Goal: Check status: Check status

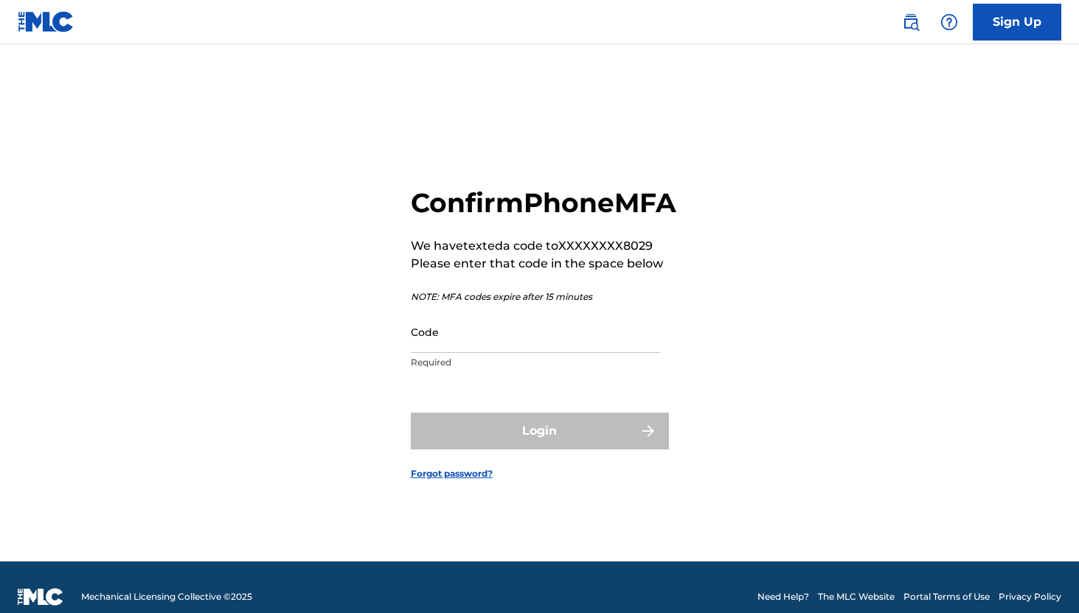
click at [477, 346] on input "Code" at bounding box center [535, 332] width 249 height 42
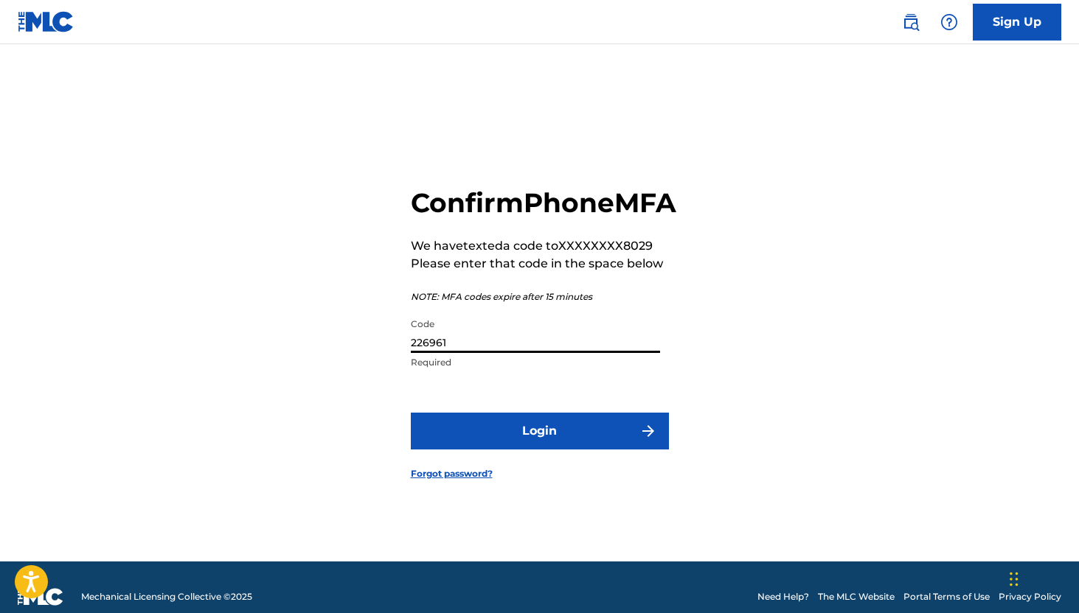
type input "226961"
click at [411, 413] on button "Login" at bounding box center [540, 431] width 258 height 37
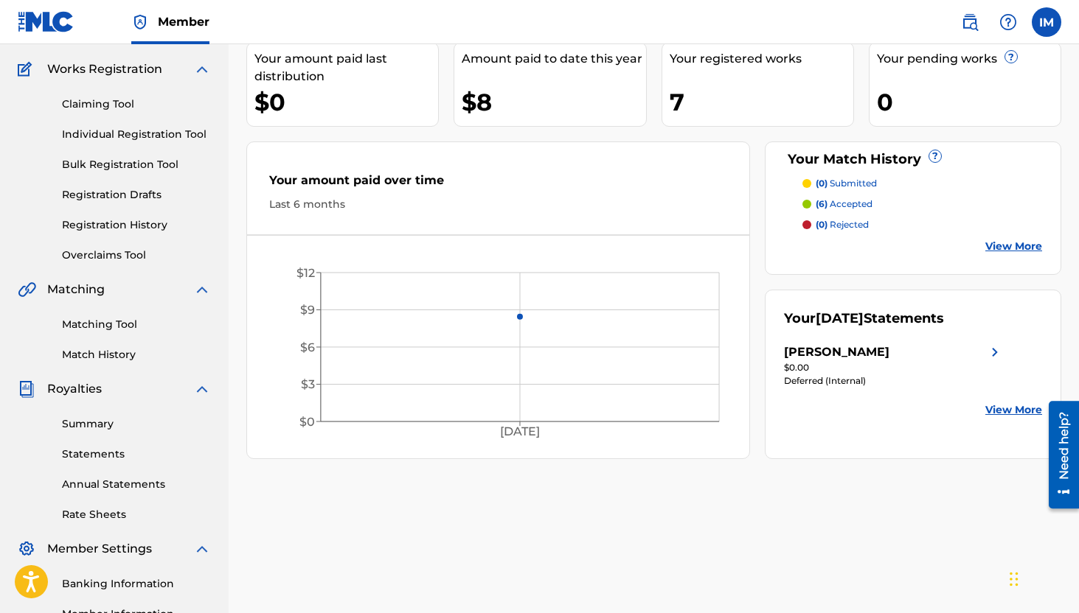
scroll to position [204, 0]
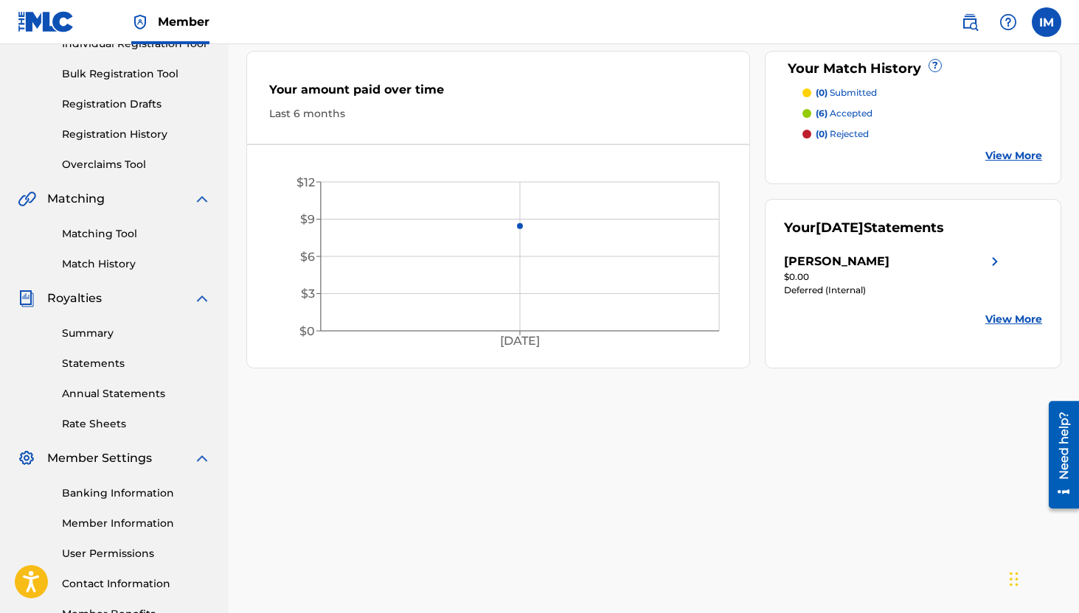
click at [83, 330] on link "Summary" at bounding box center [136, 333] width 149 height 15
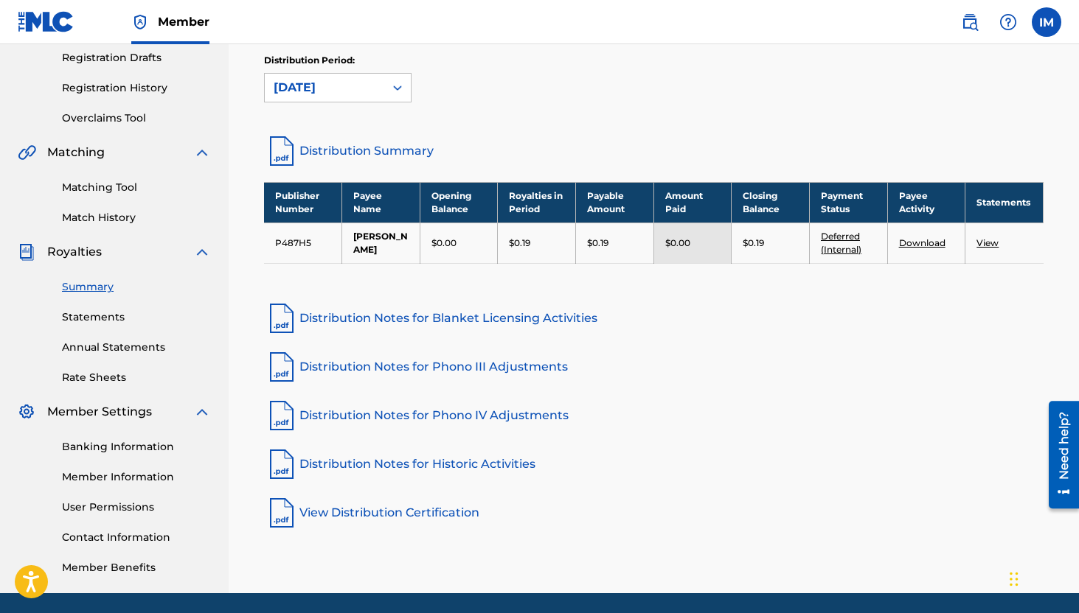
scroll to position [251, 0]
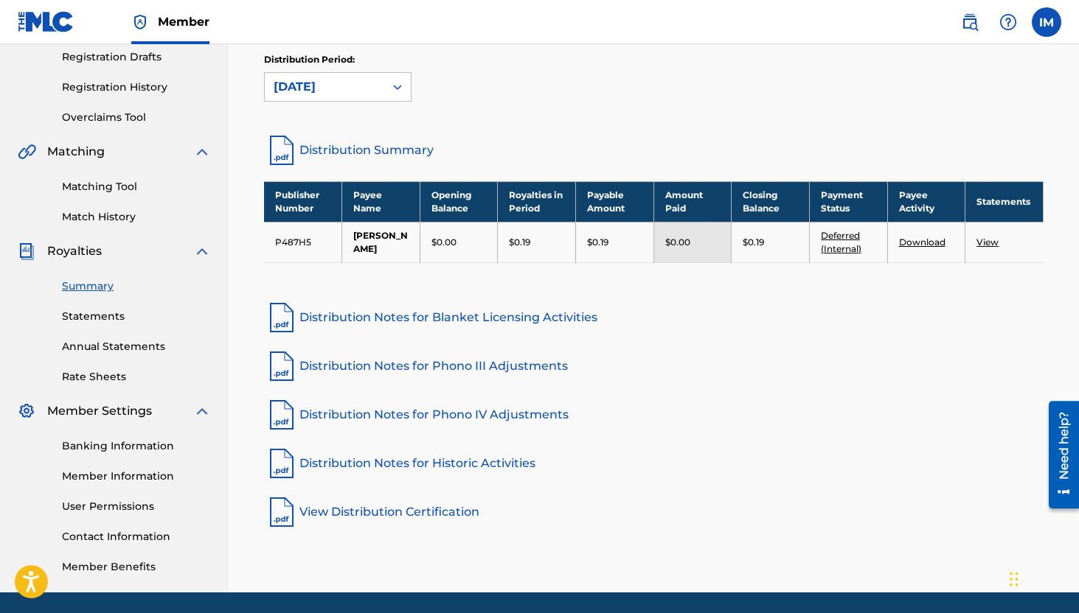
click at [101, 318] on link "Statements" at bounding box center [136, 316] width 149 height 15
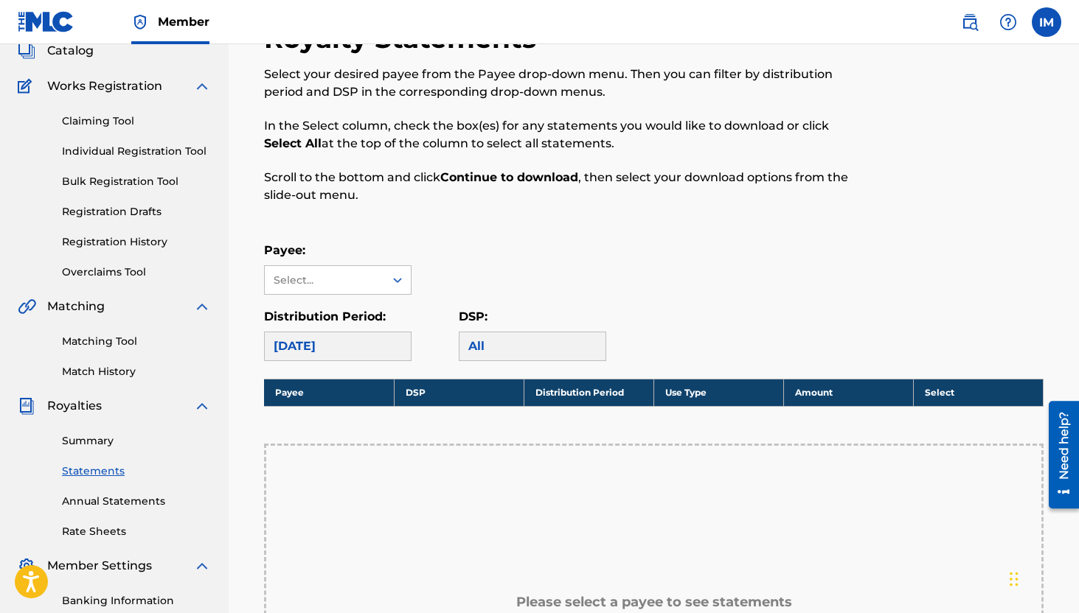
scroll to position [105, 0]
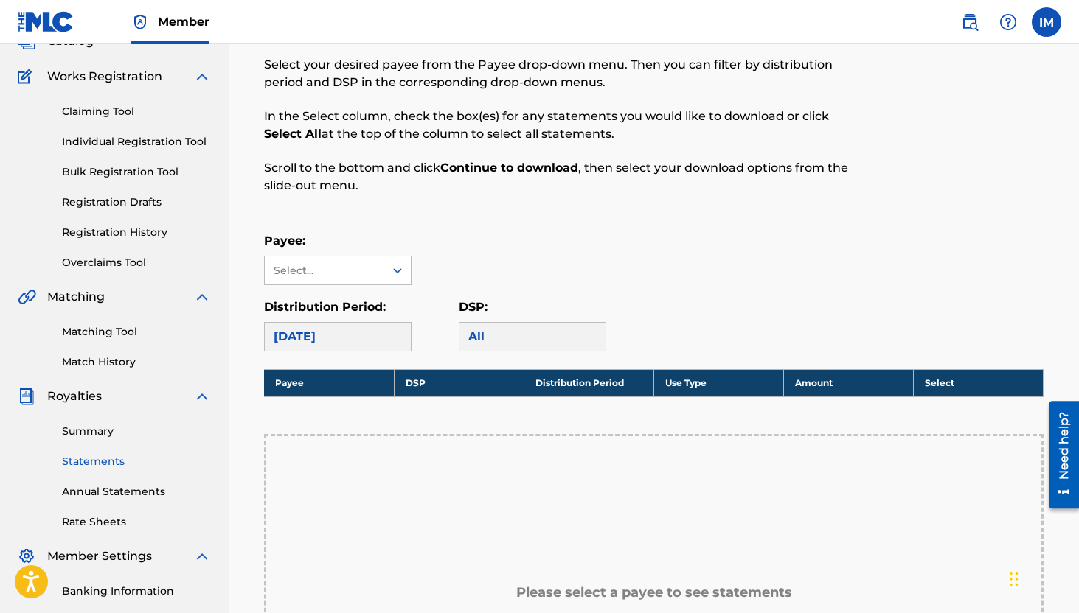
click at [83, 426] on link "Summary" at bounding box center [136, 431] width 149 height 15
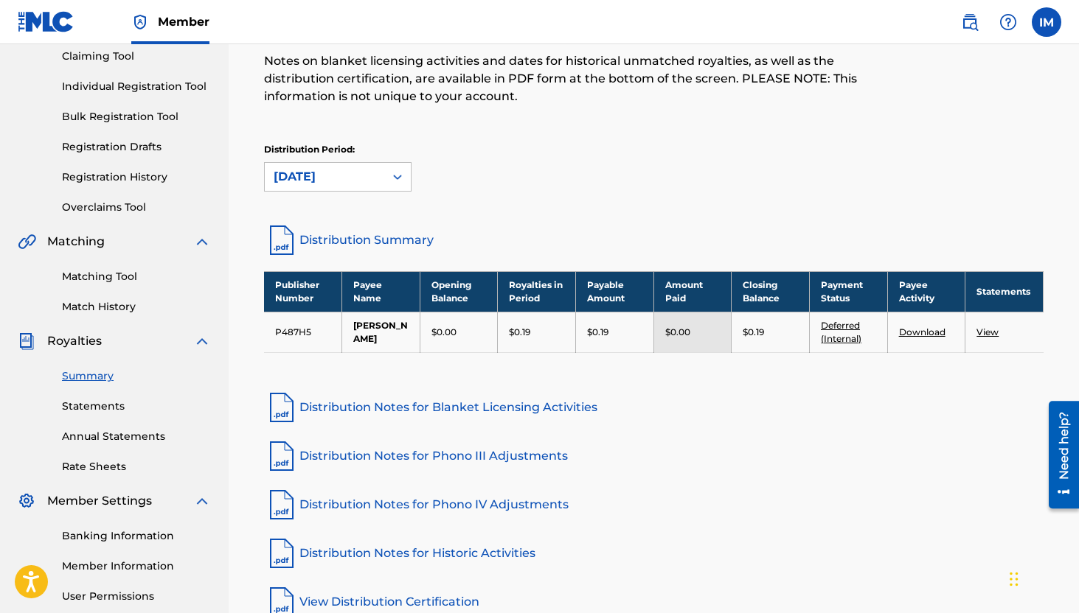
scroll to position [162, 0]
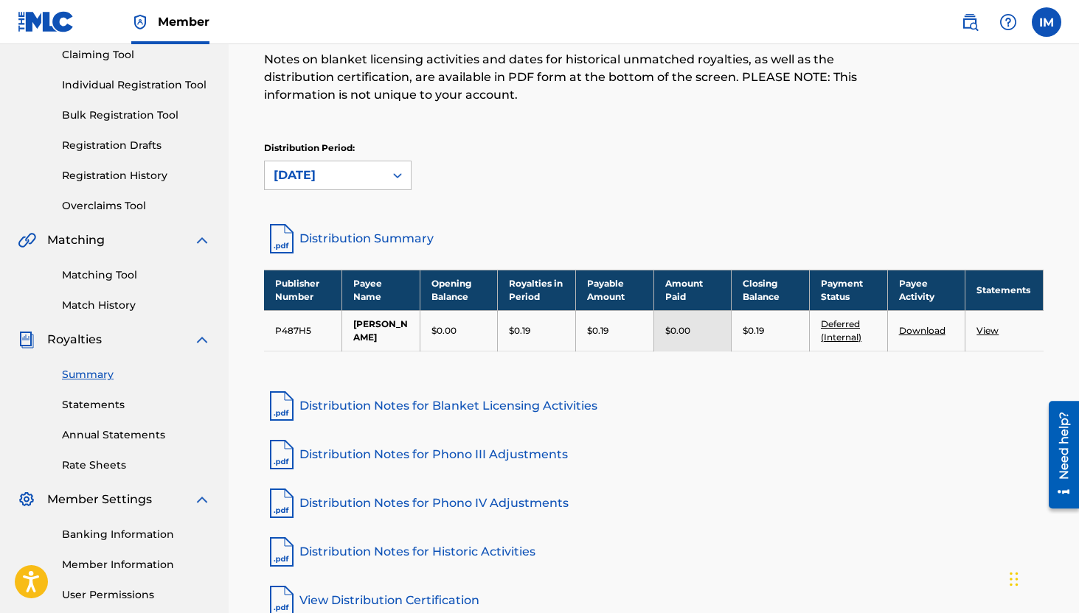
click at [361, 230] on link "Distribution Summary" at bounding box center [653, 238] width 779 height 35
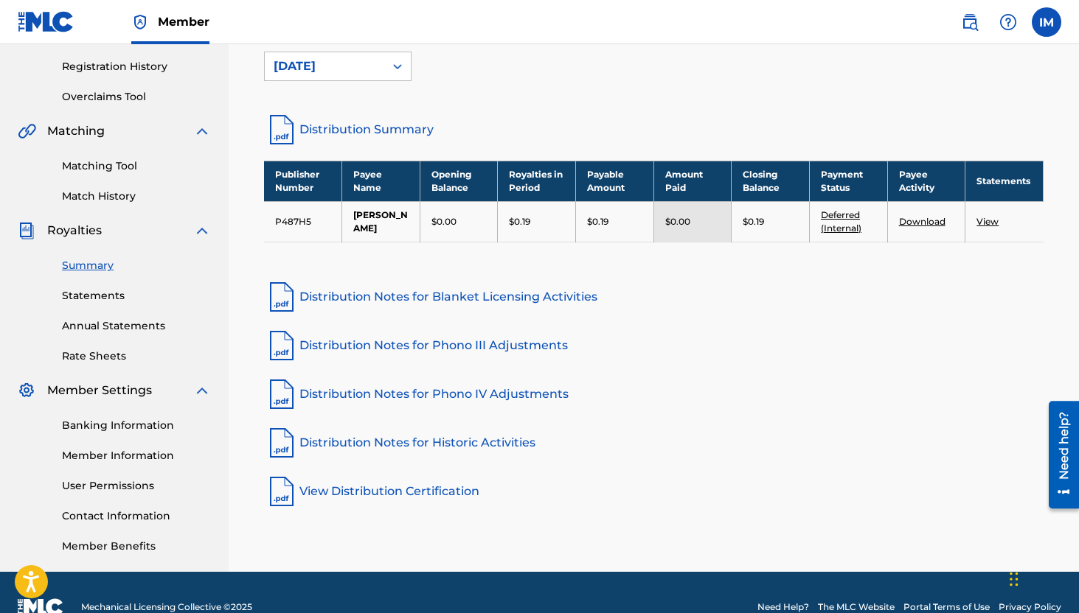
scroll to position [274, 0]
